Goal: Transaction & Acquisition: Purchase product/service

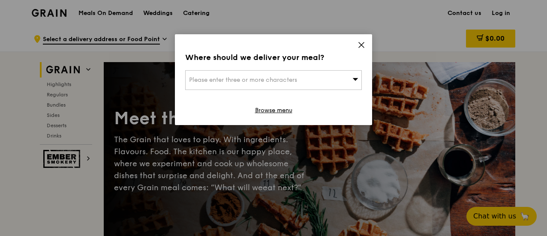
click at [351, 79] on div "Please enter three or more characters" at bounding box center [273, 80] width 176 height 20
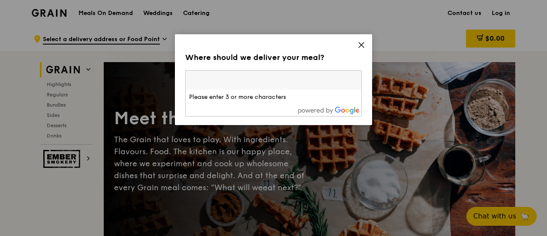
click at [350, 78] on input "search" at bounding box center [273, 80] width 176 height 19
click at [292, 79] on input "search" at bounding box center [273, 80] width 176 height 19
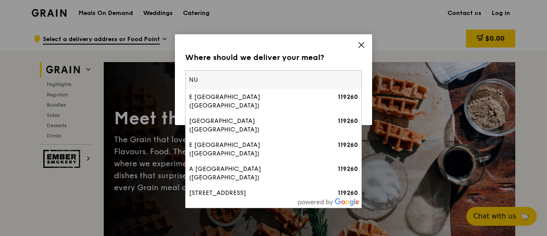
type input "N"
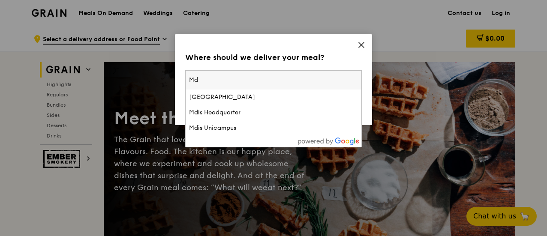
type input "M"
type input "NUS MD11"
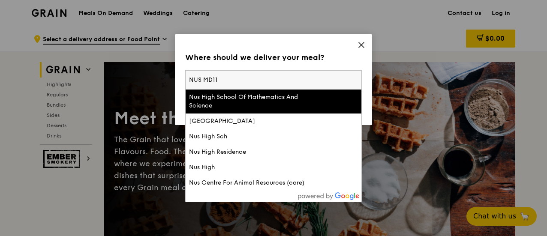
drag, startPoint x: 242, startPoint y: 75, endPoint x: 170, endPoint y: 82, distance: 72.3
click at [170, 82] on div "Where should we deliver your meal? Please enter three or more characters NUS MD…" at bounding box center [273, 118] width 547 height 236
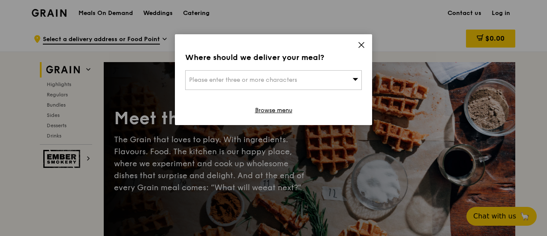
click at [226, 81] on span "Please enter three or more characters" at bounding box center [243, 79] width 108 height 7
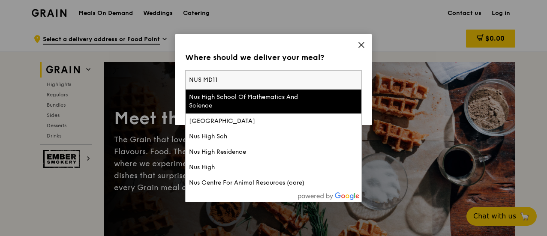
drag, startPoint x: 230, startPoint y: 81, endPoint x: 162, endPoint y: 72, distance: 68.3
click at [162, 72] on div "Where should we deliver your meal? Please enter three or more characters NUS MD…" at bounding box center [273, 118] width 547 height 236
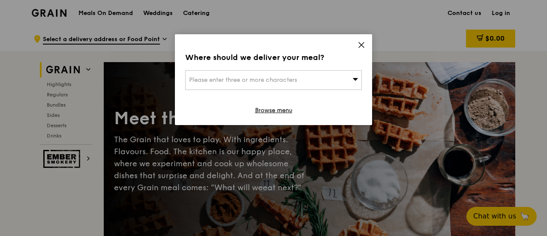
click at [309, 77] on div "Please enter three or more characters" at bounding box center [273, 80] width 176 height 20
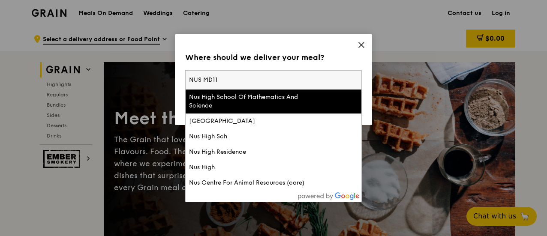
click at [236, 75] on input "NUS MD11" at bounding box center [273, 80] width 176 height 19
type input "N"
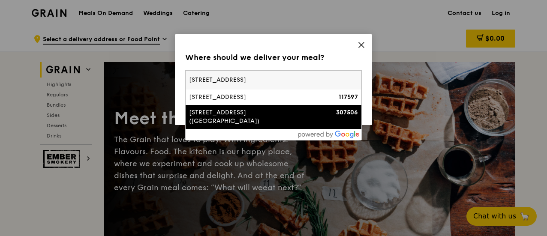
type input "10 Medical Drive"
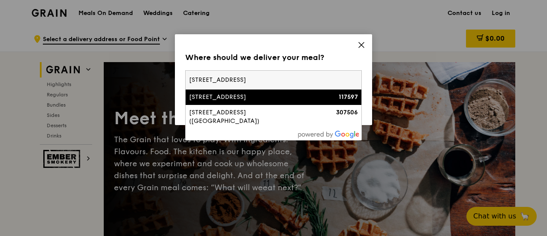
click at [242, 101] on div "10 Medical Drive" at bounding box center [252, 97] width 127 height 9
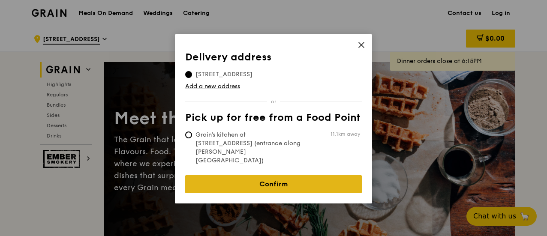
click at [262, 175] on link "Confirm" at bounding box center [273, 184] width 176 height 18
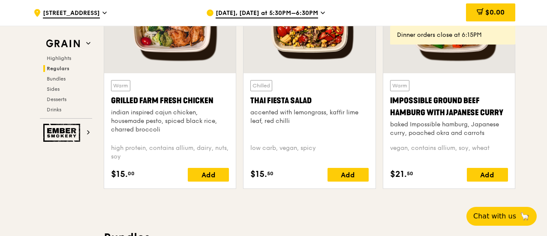
scroll to position [985, 0]
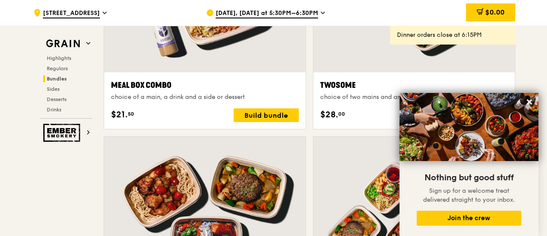
scroll to position [1413, 0]
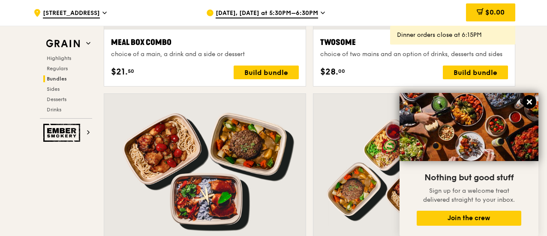
click at [533, 102] on button at bounding box center [529, 102] width 14 height 14
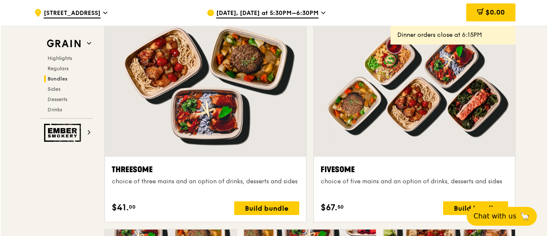
scroll to position [1542, 0]
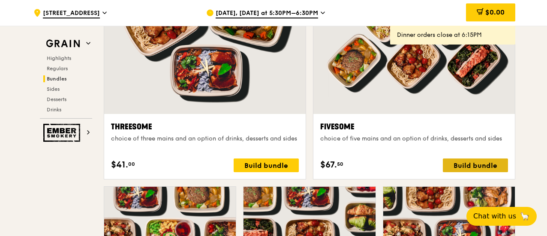
click at [483, 164] on div "Build bundle" at bounding box center [474, 165] width 65 height 14
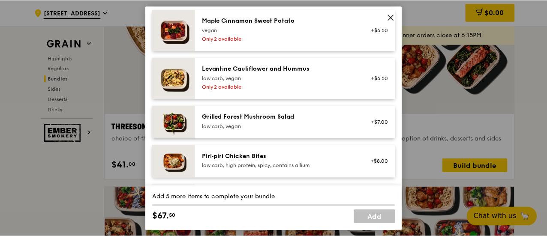
scroll to position [816, 0]
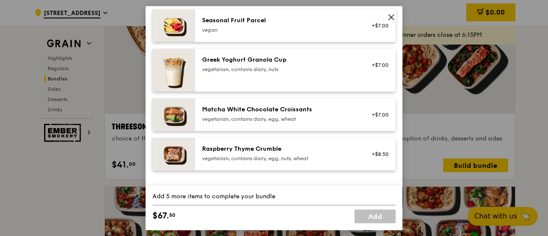
click at [391, 16] on icon at bounding box center [391, 17] width 5 height 5
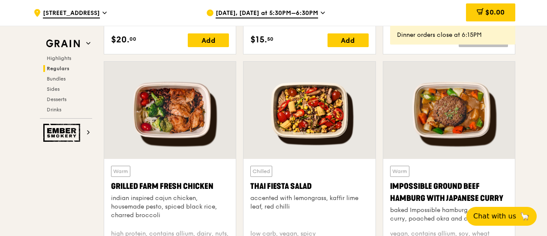
scroll to position [728, 0]
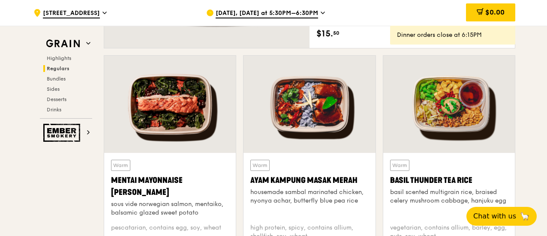
click at [157, 108] on div at bounding box center [169, 104] width 131 height 97
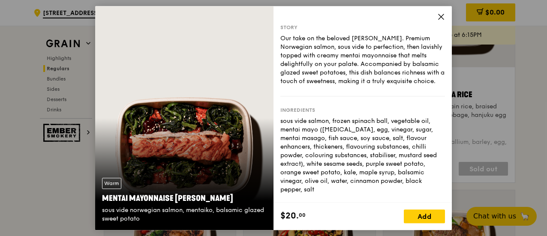
scroll to position [857, 0]
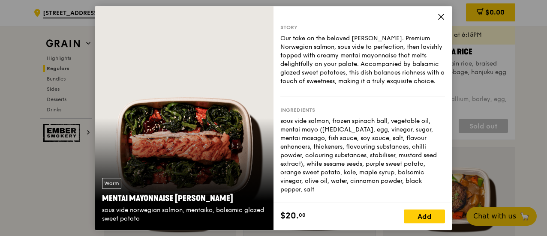
click at [440, 18] on icon at bounding box center [441, 17] width 8 height 8
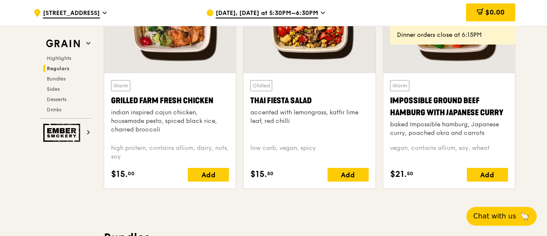
scroll to position [985, 0]
